Goal: Check status: Check status

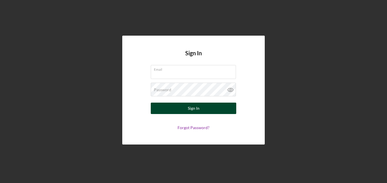
type input "[EMAIL_ADDRESS][DOMAIN_NAME]"
click at [196, 110] on div "Sign In" at bounding box center [194, 108] width 12 height 11
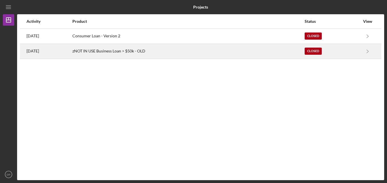
click at [38, 54] on div "[DATE]" at bounding box center [49, 51] width 45 height 14
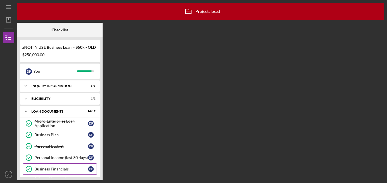
drag, startPoint x: 100, startPoint y: 90, endPoint x: 40, endPoint y: 174, distance: 102.5
click at [40, 174] on div "Icon/Expander INQUIRY INFORMATION 8 / 8 Icon/Expander ELIGIBILITY 1 / 1 Icon/Ex…" at bounding box center [60, 128] width 80 height 97
click at [42, 160] on div "Personal Income (last 30 days)" at bounding box center [61, 157] width 54 height 5
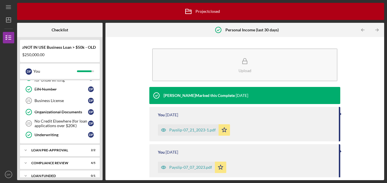
scroll to position [178, 0]
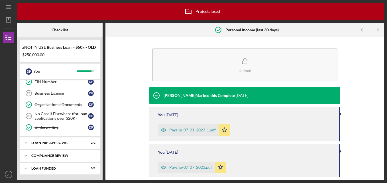
click at [63, 156] on div "Compliance Review" at bounding box center [61, 155] width 61 height 3
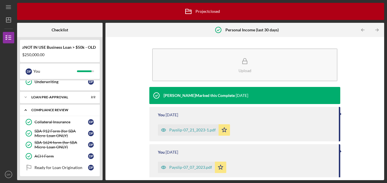
scroll to position [236, 0]
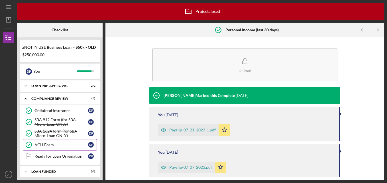
click at [64, 149] on link "ACH Form ACH Form D P" at bounding box center [60, 144] width 74 height 11
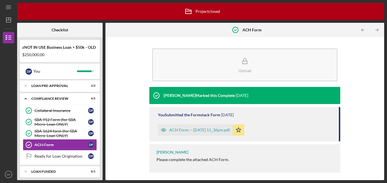
click at [201, 132] on div "ACH Form -- [DATE] 11_36pm.pdf" at bounding box center [199, 130] width 61 height 5
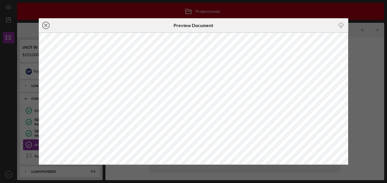
click at [46, 25] on line at bounding box center [45, 25] width 3 height 3
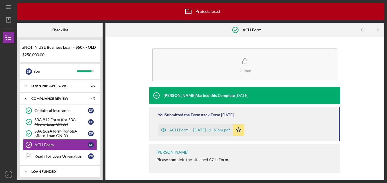
click at [63, 167] on div "Icon/Expander Loan Funded 0 / 1" at bounding box center [60, 171] width 80 height 11
click at [64, 171] on div "Loan Funded" at bounding box center [61, 171] width 61 height 3
click at [56, 130] on div "SBA 1624 form (for SBA Micro-Loan ONLY)" at bounding box center [61, 133] width 54 height 9
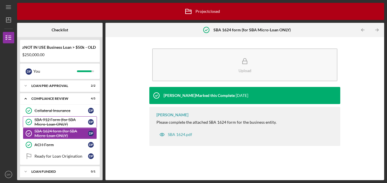
click at [52, 123] on div "SBA 912 Form (for SBA Micro-Loan ONLY)" at bounding box center [61, 121] width 54 height 9
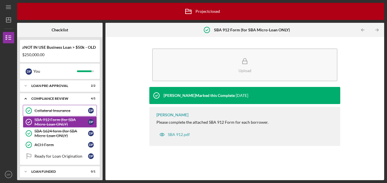
click at [54, 114] on link "Collateral Insurance Collateral Insurance D P" at bounding box center [60, 110] width 74 height 11
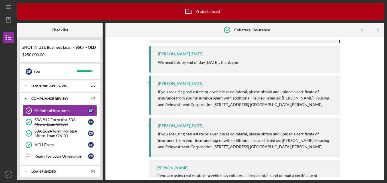
scroll to position [174, 0]
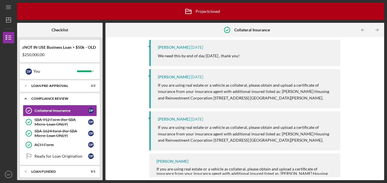
click at [54, 98] on div "Compliance Review" at bounding box center [61, 98] width 61 height 3
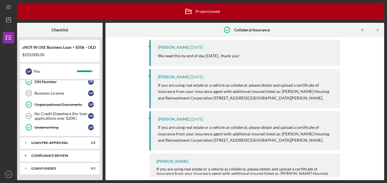
scroll to position [178, 0]
click at [59, 115] on div "No Credit Elsewhere (for loan applications over $20K)" at bounding box center [61, 115] width 54 height 9
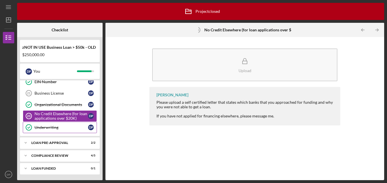
click at [56, 127] on div "Underwriting" at bounding box center [61, 127] width 54 height 5
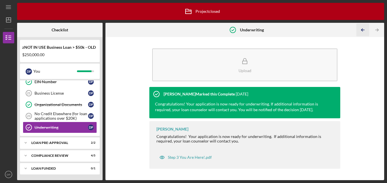
click at [360, 31] on icon "Icon/Table Pagination Arrow" at bounding box center [363, 30] width 13 height 13
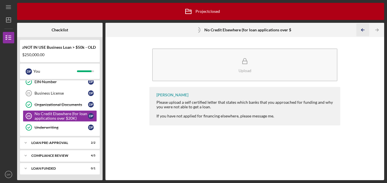
click at [360, 31] on icon "Icon/Table Pagination Arrow" at bounding box center [363, 30] width 13 height 13
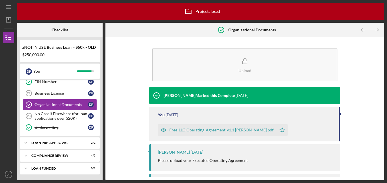
click at [236, 132] on div "Free-LLC-Operating-Agreement-v1.1 [PERSON_NAME].pdf" at bounding box center [221, 130] width 104 height 5
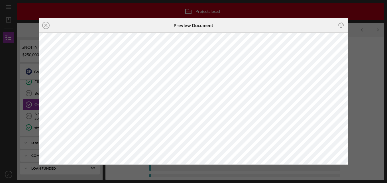
click at [145, 8] on div "Icon/Close Preview Document Icon/Download" at bounding box center [193, 91] width 387 height 183
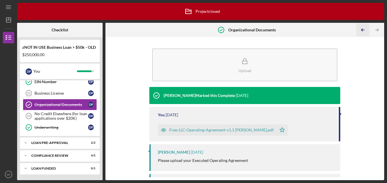
click at [362, 30] on line "button" at bounding box center [363, 30] width 3 height 0
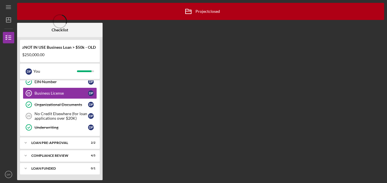
click at [362, 30] on div "Icon/Archived Project closed Icon/Info Checklist zNOT IN USE Business Loan > $5…" at bounding box center [200, 91] width 367 height 177
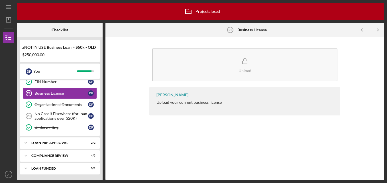
click at [362, 30] on line "button" at bounding box center [363, 30] width 3 height 0
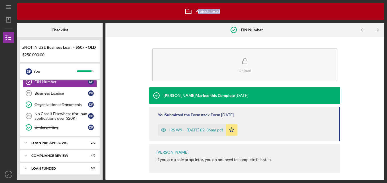
click at [362, 30] on div "Icon/Archived Project closed Icon/Info Checklist zNOT IN USE Business Loan > $5…" at bounding box center [200, 91] width 367 height 177
click at [362, 30] on line "button" at bounding box center [363, 30] width 3 height 0
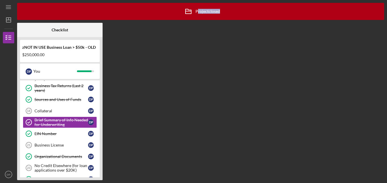
scroll to position [120, 0]
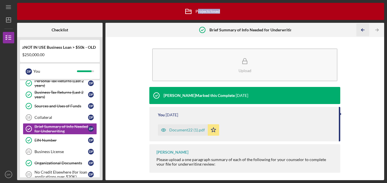
click at [362, 29] on icon "Icon/Table Pagination Arrow" at bounding box center [363, 30] width 13 height 13
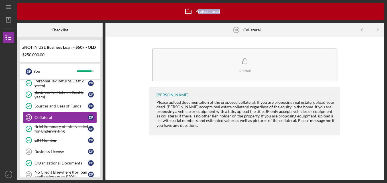
click at [362, 29] on icon "Icon/Table Pagination Arrow" at bounding box center [363, 30] width 13 height 13
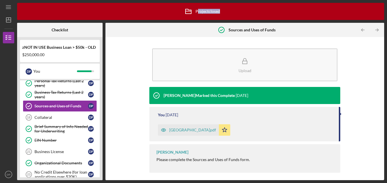
click at [362, 29] on icon "Icon/Table Pagination Arrow" at bounding box center [363, 30] width 13 height 13
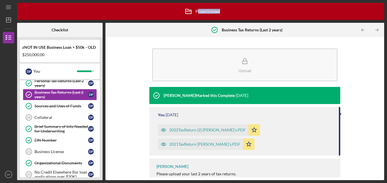
click at [362, 29] on icon "Icon/Table Pagination Arrow" at bounding box center [363, 30] width 13 height 13
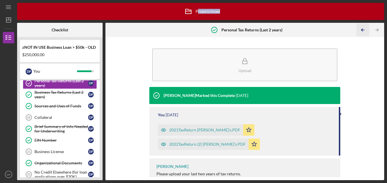
click at [363, 30] on icon "Icon/Table Pagination Arrow" at bounding box center [363, 30] width 13 height 13
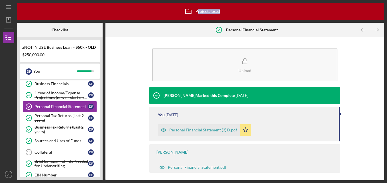
scroll to position [63, 0]
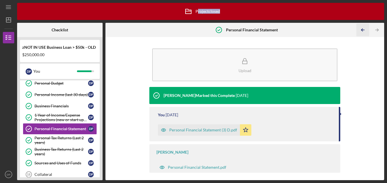
click at [363, 32] on icon "Icon/Table Pagination Arrow" at bounding box center [363, 30] width 13 height 13
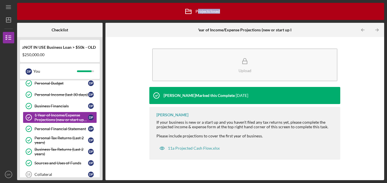
click at [363, 32] on icon "Icon/Table Pagination Arrow" at bounding box center [363, 30] width 13 height 13
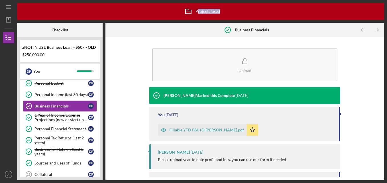
click at [363, 32] on icon "Icon/Table Pagination Arrow" at bounding box center [363, 30] width 13 height 13
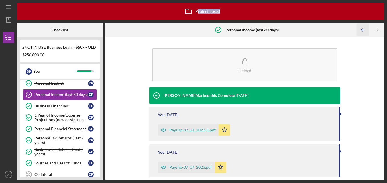
click at [363, 32] on icon "Icon/Table Pagination Arrow" at bounding box center [363, 30] width 13 height 13
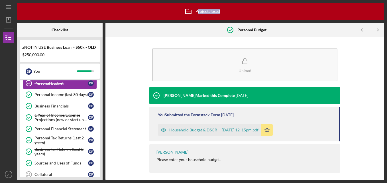
click at [363, 32] on icon "Icon/Table Pagination Arrow" at bounding box center [363, 30] width 13 height 13
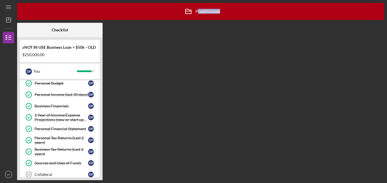
scroll to position [6, 0]
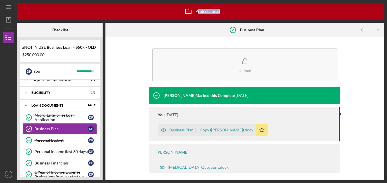
click at [363, 32] on icon "Icon/Table Pagination Arrow" at bounding box center [363, 30] width 13 height 13
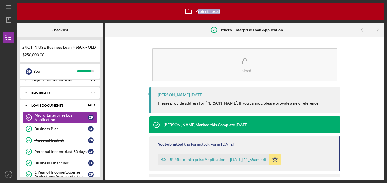
click at [363, 32] on icon "Icon/Table Pagination Arrow" at bounding box center [363, 30] width 13 height 13
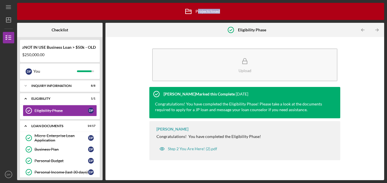
click at [363, 32] on icon "Icon/Table Pagination Arrow" at bounding box center [363, 30] width 13 height 13
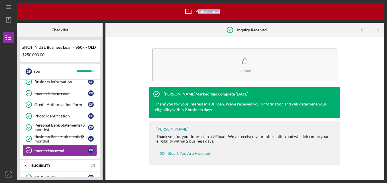
scroll to position [49, 0]
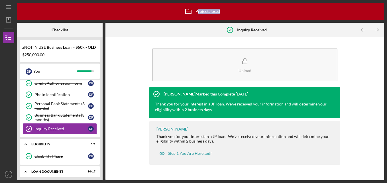
click at [363, 32] on icon "Icon/Table Pagination Arrow" at bounding box center [363, 30] width 13 height 13
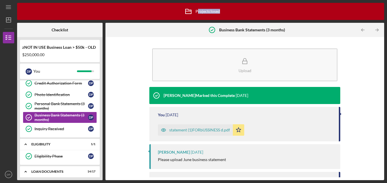
click at [363, 32] on icon "Icon/Table Pagination Arrow" at bounding box center [363, 30] width 13 height 13
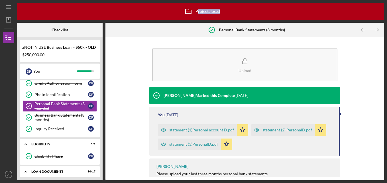
click at [363, 32] on icon "Icon/Table Pagination Arrow" at bounding box center [363, 30] width 13 height 13
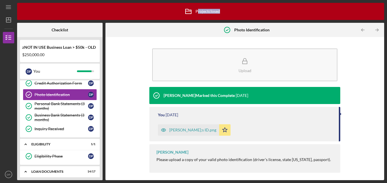
click at [363, 32] on icon "Icon/Table Pagination Arrow" at bounding box center [363, 30] width 13 height 13
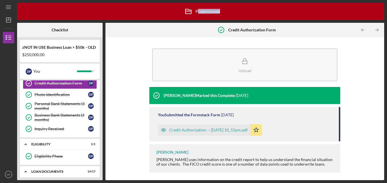
click at [363, 32] on icon "Icon/Table Pagination Arrow" at bounding box center [363, 30] width 13 height 13
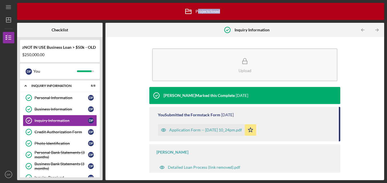
click at [363, 32] on icon "Icon/Table Pagination Arrow" at bounding box center [363, 30] width 13 height 13
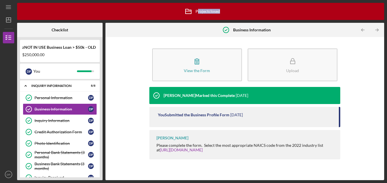
click at [363, 32] on icon "Icon/Table Pagination Arrow" at bounding box center [363, 30] width 13 height 13
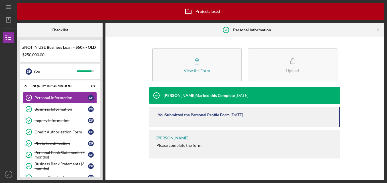
click at [363, 32] on div at bounding box center [364, 29] width 11 height 11
click at [7, 20] on line "button" at bounding box center [8, 20] width 5 height 0
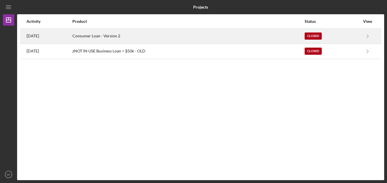
click at [44, 37] on div "[DATE]" at bounding box center [49, 36] width 45 height 14
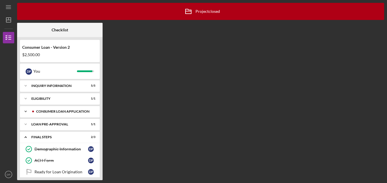
click at [64, 111] on div "Consumer Loan Application" at bounding box center [64, 111] width 56 height 3
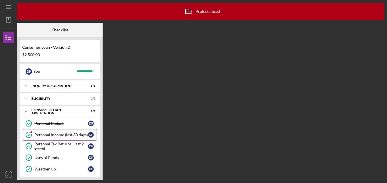
click at [54, 135] on div "Personal Income (last 30 days)" at bounding box center [61, 135] width 54 height 5
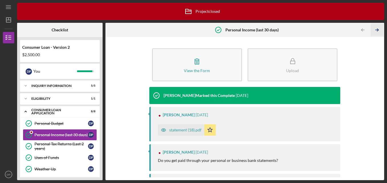
click at [377, 31] on icon "Icon/Table Pagination Arrow" at bounding box center [377, 30] width 13 height 13
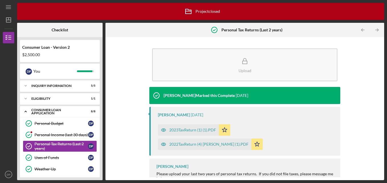
click at [377, 31] on icon "Icon/Table Pagination Arrow" at bounding box center [377, 30] width 13 height 13
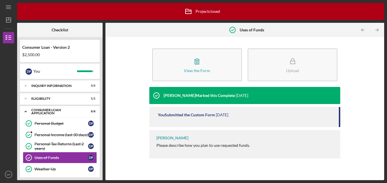
click at [377, 31] on icon "Icon/Table Pagination Arrow" at bounding box center [377, 30] width 13 height 13
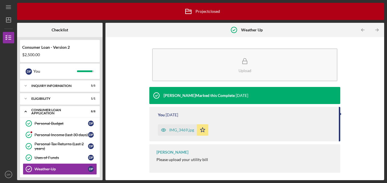
click at [377, 31] on icon "Icon/Table Pagination Arrow" at bounding box center [377, 30] width 13 height 13
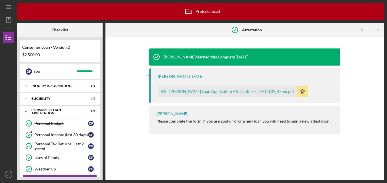
click at [377, 31] on icon "Icon/Table Pagination Arrow" at bounding box center [377, 30] width 13 height 13
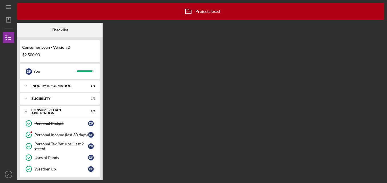
scroll to position [63, 0]
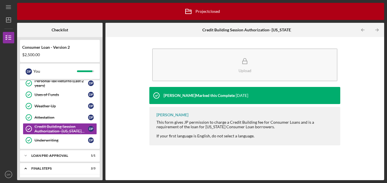
click at [377, 31] on icon "Icon/Table Pagination Arrow" at bounding box center [377, 30] width 13 height 13
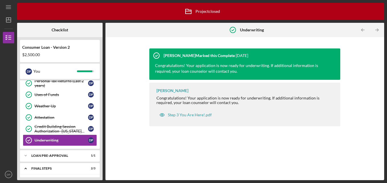
click at [377, 31] on icon "Icon/Table Pagination Arrow" at bounding box center [377, 30] width 13 height 13
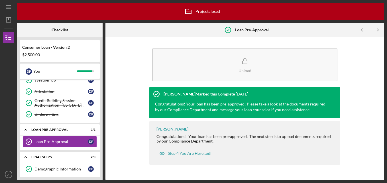
scroll to position [102, 0]
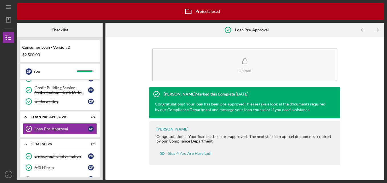
click at [377, 31] on icon "Icon/Table Pagination Arrow" at bounding box center [377, 30] width 13 height 13
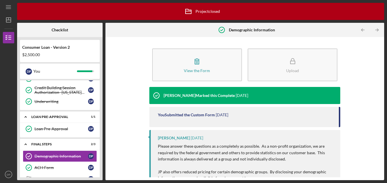
drag, startPoint x: 381, startPoint y: 69, endPoint x: 370, endPoint y: 65, distance: 12.7
click at [370, 65] on div "View the Form Form Upload [PERSON_NAME] Marked this Complete [DATE] You Submitt…" at bounding box center [244, 108] width 279 height 143
click at [370, 65] on div "View the Form Form Upload [PERSON_NAME] Marked this Complete [DATE] You Submitt…" at bounding box center [244, 108] width 273 height 137
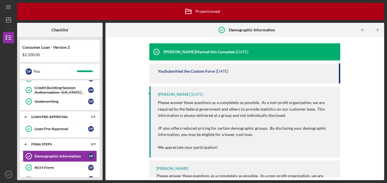
scroll to position [55, 0]
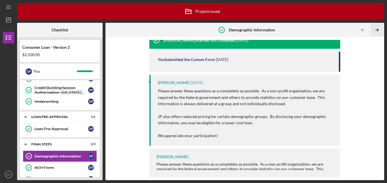
click at [377, 30] on icon "Icon/Table Pagination Arrow" at bounding box center [377, 30] width 13 height 13
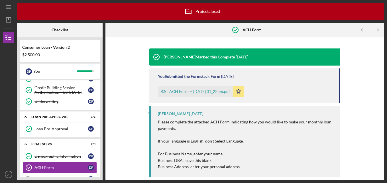
click at [226, 92] on div "ACH Form -- [DATE] 01_22pm.pdf" at bounding box center [199, 91] width 61 height 5
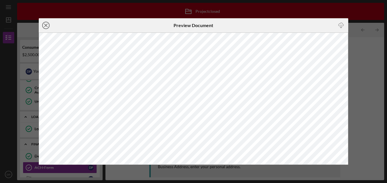
click at [47, 28] on icon "Icon/Close" at bounding box center [46, 25] width 14 height 14
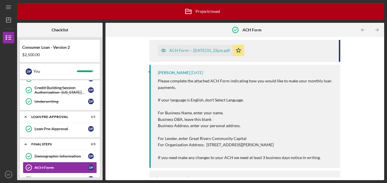
scroll to position [63, 0]
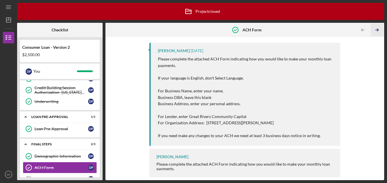
click at [378, 29] on icon "Icon/Table Pagination Arrow" at bounding box center [377, 30] width 13 height 13
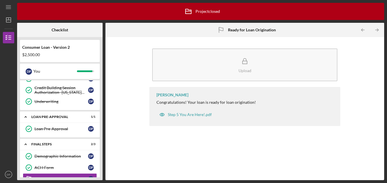
click at [378, 29] on icon "Icon/Table Pagination Arrow" at bounding box center [377, 30] width 13 height 13
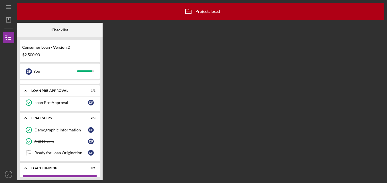
scroll to position [142, 0]
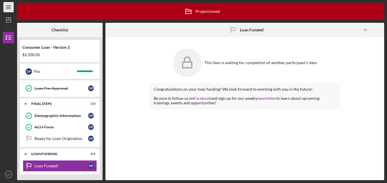
click at [9, 8] on icon "Icon/Menu" at bounding box center [8, 7] width 13 height 13
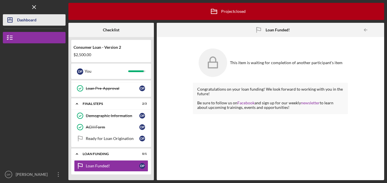
click at [12, 20] on polygon "button" at bounding box center [10, 20] width 5 height 5
